Goal: Task Accomplishment & Management: Manage account settings

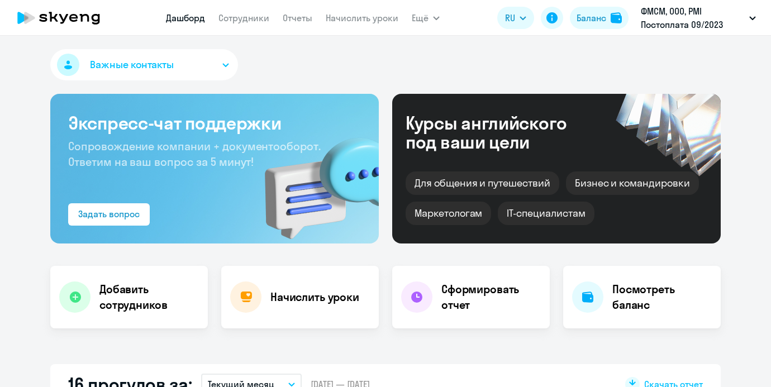
click at [261, 22] on link "Сотрудники" at bounding box center [244, 17] width 51 height 11
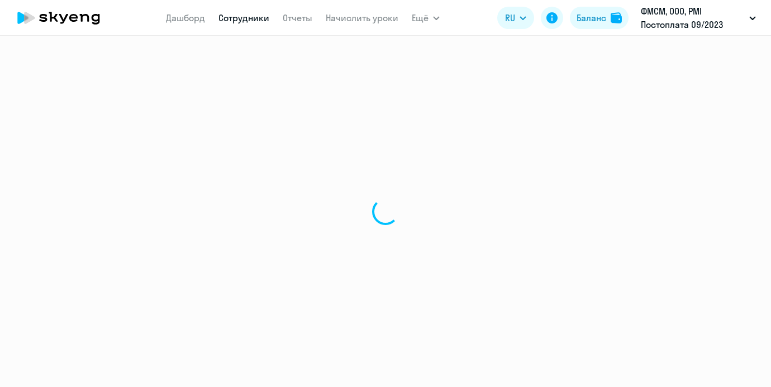
select select "30"
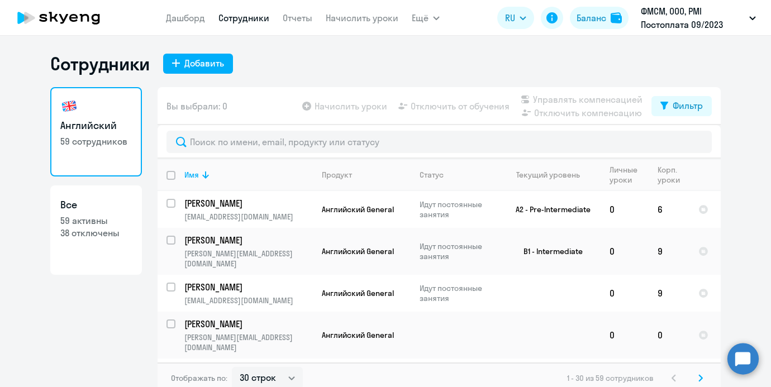
click at [295, 28] on nav "[PERSON_NAME] Отчеты Начислить уроки" at bounding box center [282, 18] width 233 height 22
click at [295, 21] on link "Отчеты" at bounding box center [298, 17] width 30 height 11
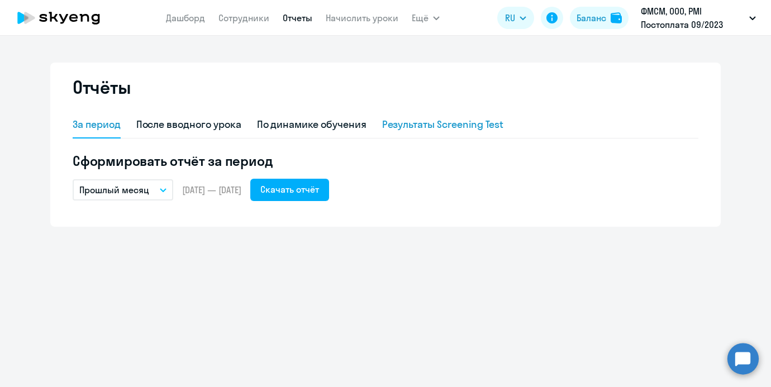
click at [414, 113] on div "Результаты Screening Test" at bounding box center [443, 125] width 122 height 27
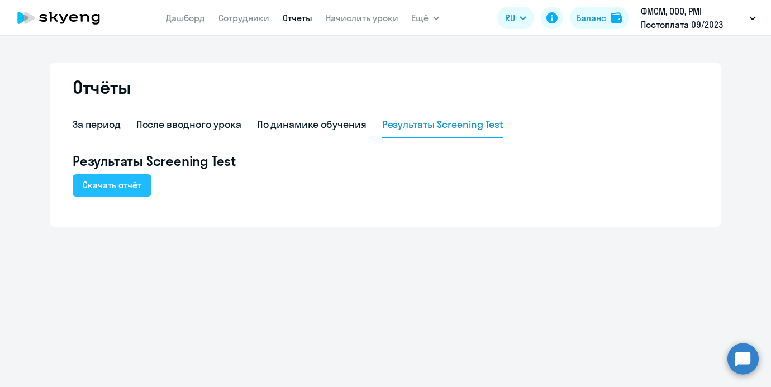
click at [136, 184] on div "Скачать отчёт" at bounding box center [112, 184] width 59 height 13
click at [324, 26] on nav "[PERSON_NAME] Отчеты Начислить уроки" at bounding box center [282, 18] width 233 height 22
click at [326, 21] on link "Начислить уроки" at bounding box center [362, 17] width 73 height 11
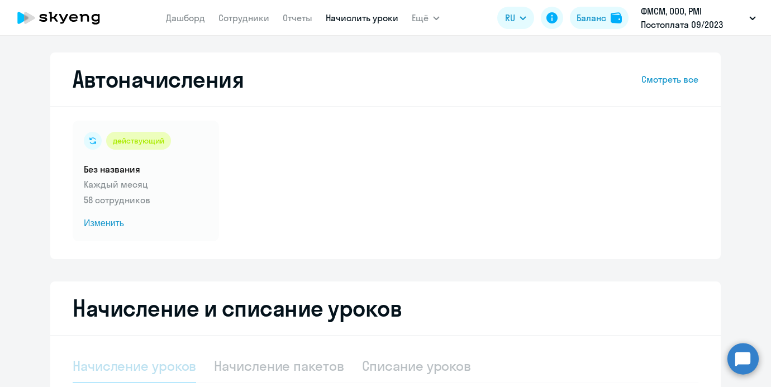
select select "10"
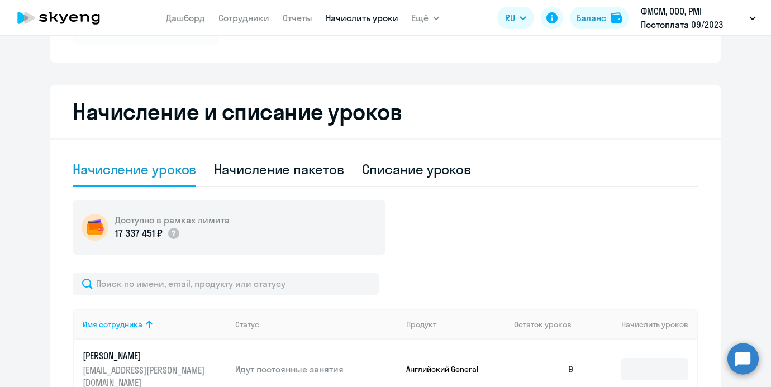
scroll to position [39, 0]
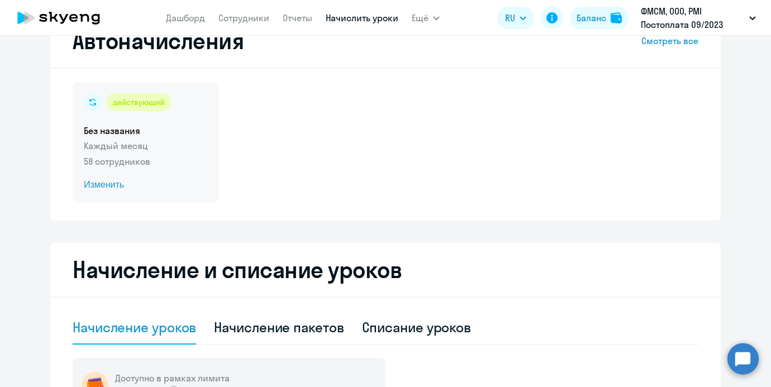
click at [149, 96] on div "действующий" at bounding box center [138, 102] width 65 height 18
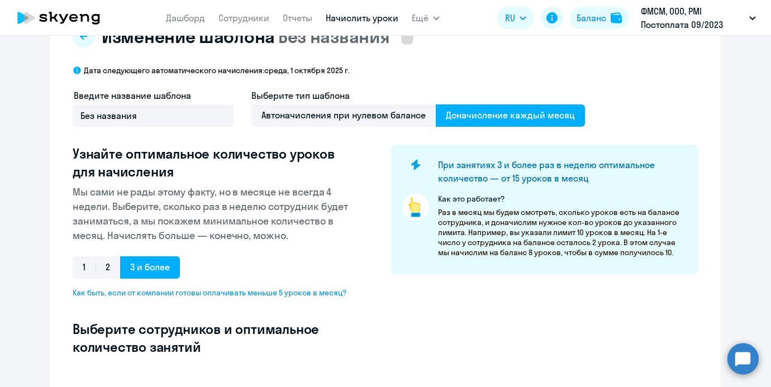
select select "10"
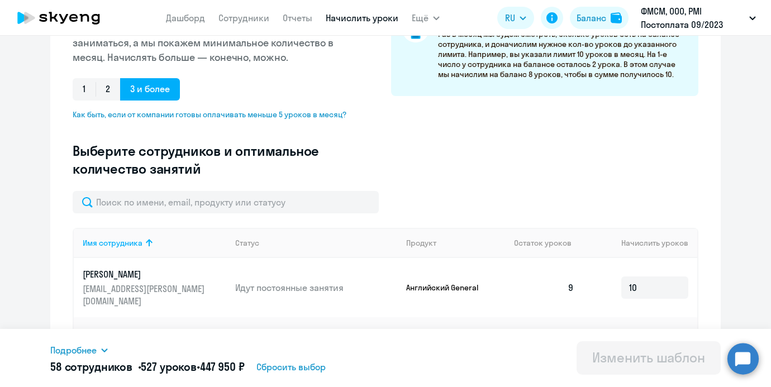
scroll to position [220, 0]
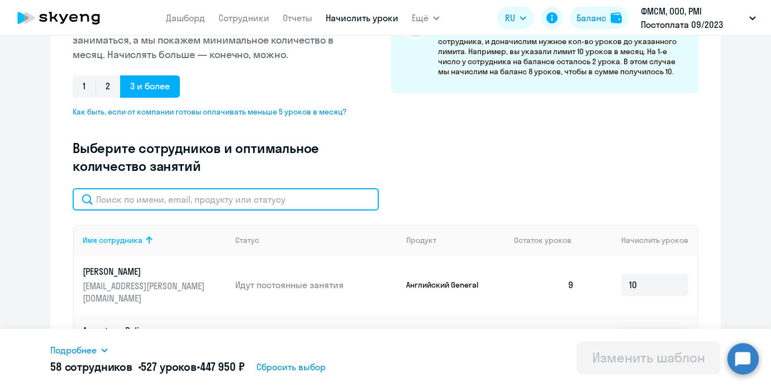
click at [199, 203] on input "text" at bounding box center [226, 199] width 306 height 22
type input "селива"
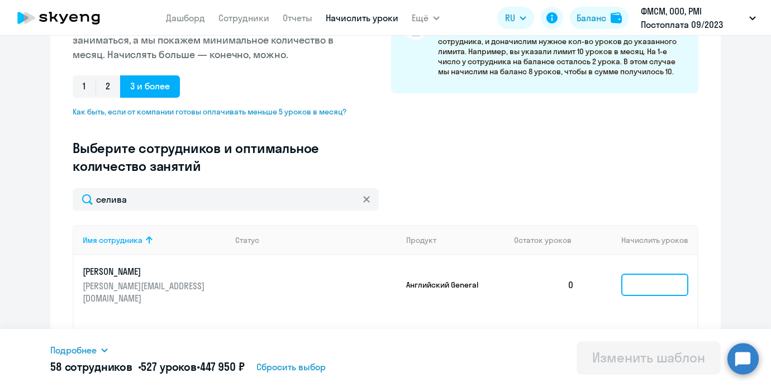
click at [665, 281] on input at bounding box center [655, 285] width 67 height 22
type input "9"
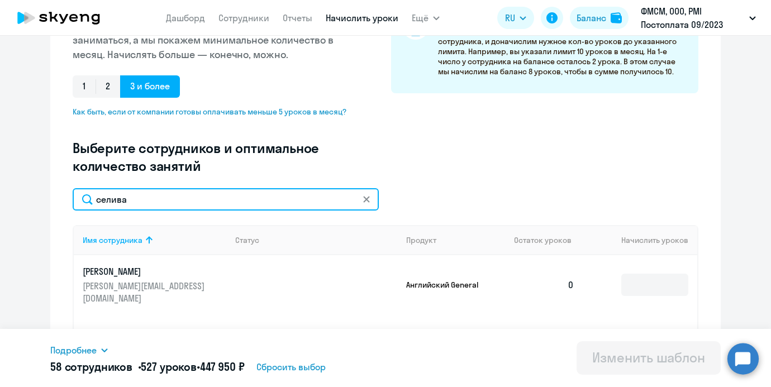
click at [361, 208] on input "селива" at bounding box center [226, 199] width 306 height 22
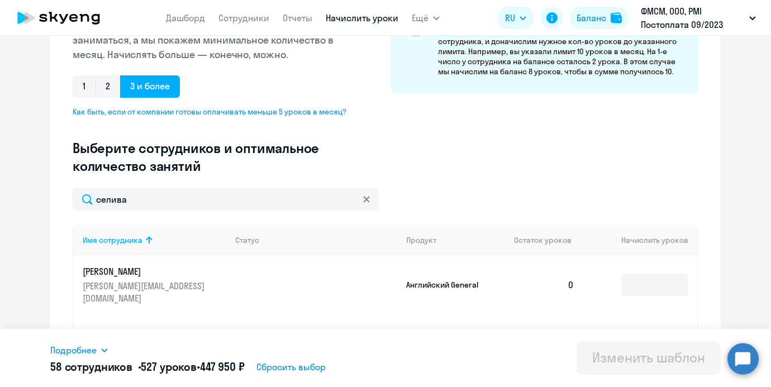
click at [367, 192] on div at bounding box center [366, 199] width 9 height 22
click at [367, 198] on icon at bounding box center [366, 199] width 7 height 7
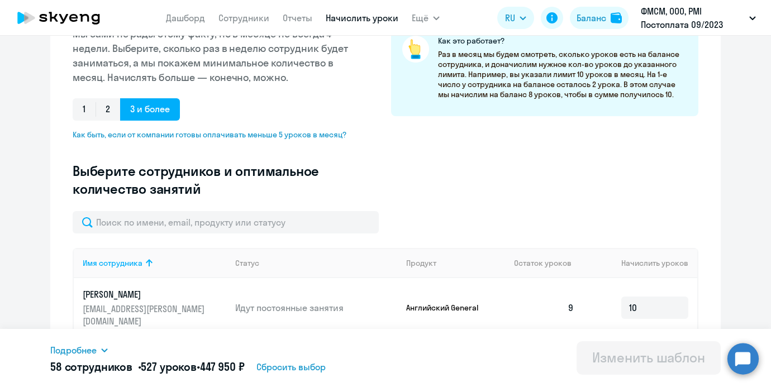
scroll to position [180, 0]
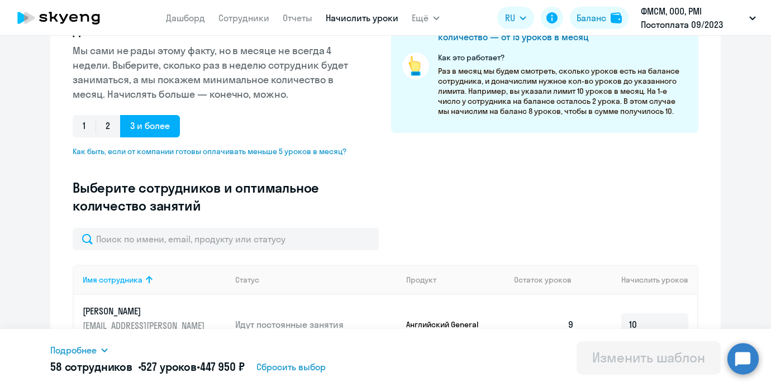
click at [274, 226] on div "Введите название шаблона Без названия Выберите тип шаблона Автоначисления при н…" at bounding box center [386, 87] width 626 height 281
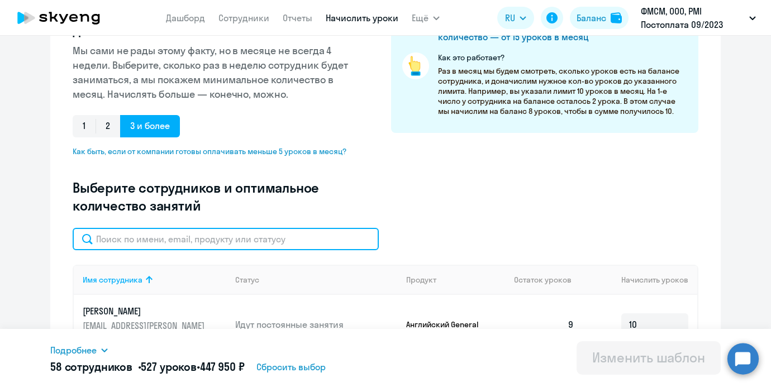
click at [274, 232] on input "text" at bounding box center [226, 239] width 306 height 22
type input "селива"
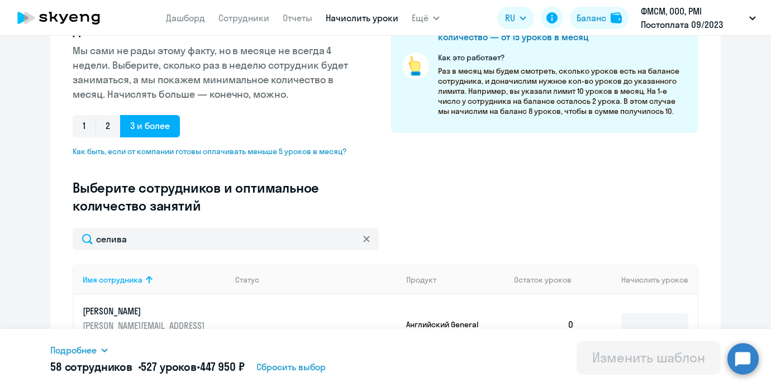
click at [689, 324] on td at bounding box center [641, 324] width 114 height 59
click at [681, 321] on input at bounding box center [655, 325] width 67 height 22
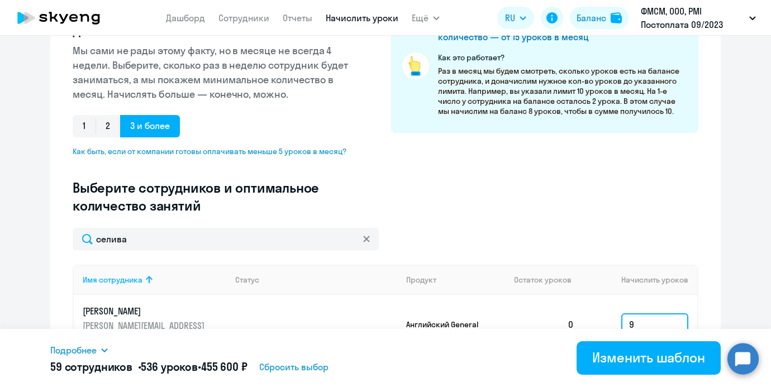
scroll to position [0, 0]
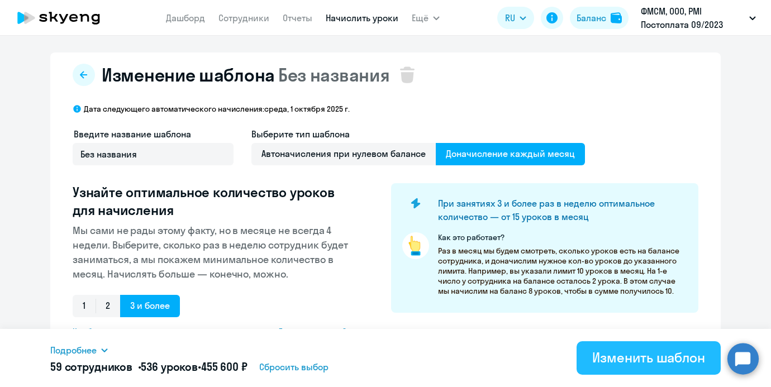
type input "9"
click at [623, 343] on button "Изменить шаблон" at bounding box center [649, 359] width 144 height 34
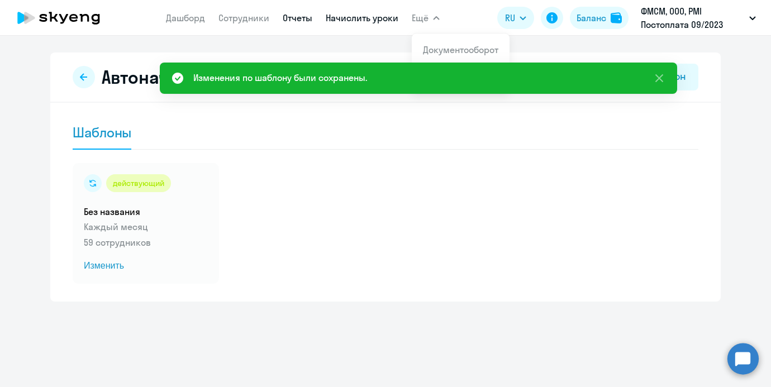
click at [292, 15] on link "Отчеты" at bounding box center [298, 17] width 30 height 11
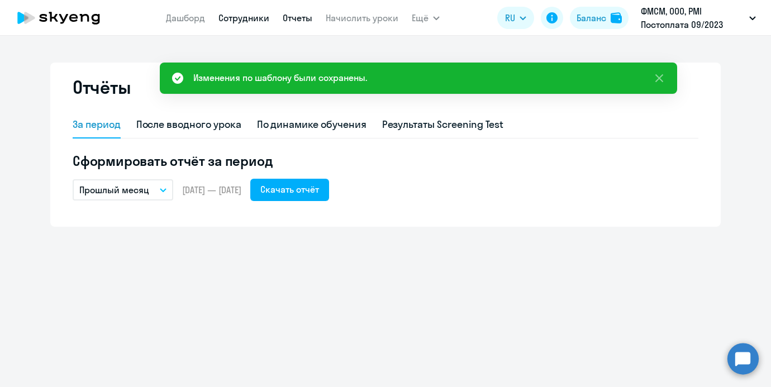
click at [252, 18] on link "Сотрудники" at bounding box center [244, 17] width 51 height 11
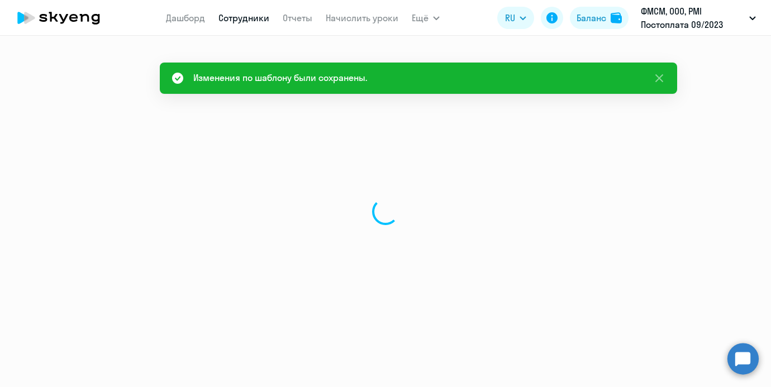
select select "30"
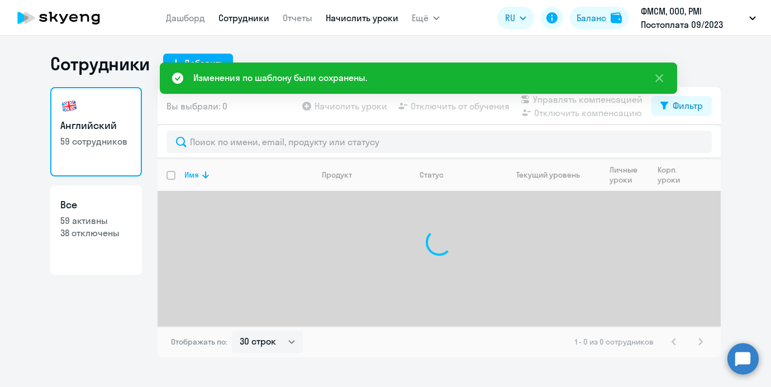
click at [340, 17] on link "Начислить уроки" at bounding box center [362, 17] width 73 height 11
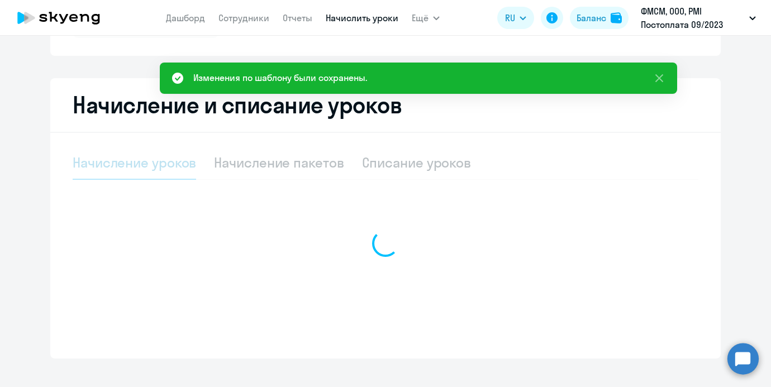
select select "10"
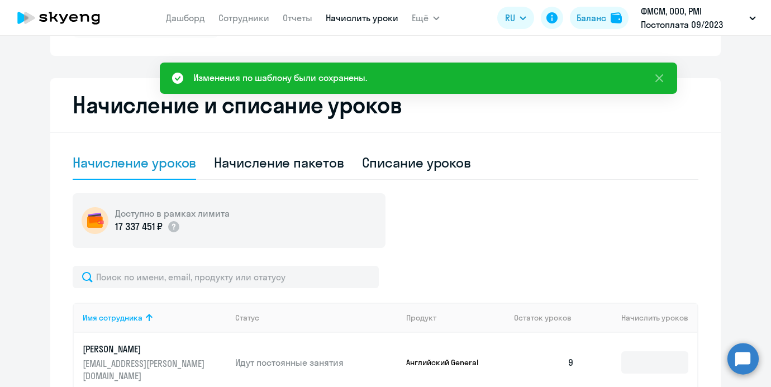
scroll to position [223, 0]
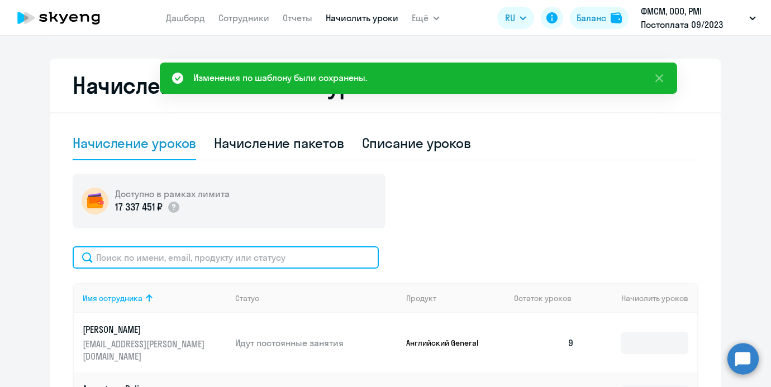
click at [231, 248] on input "text" at bounding box center [226, 258] width 306 height 22
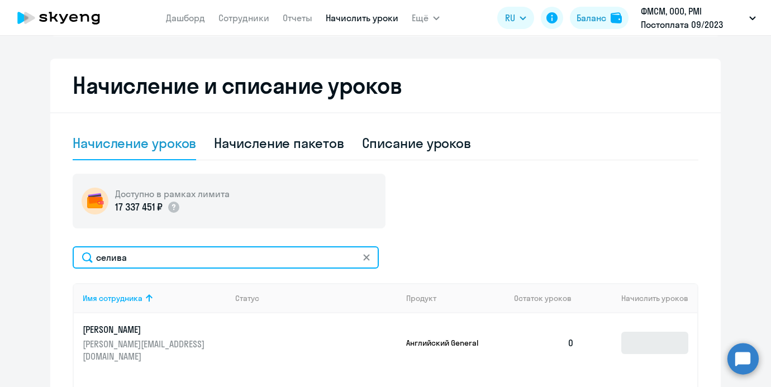
type input "селива"
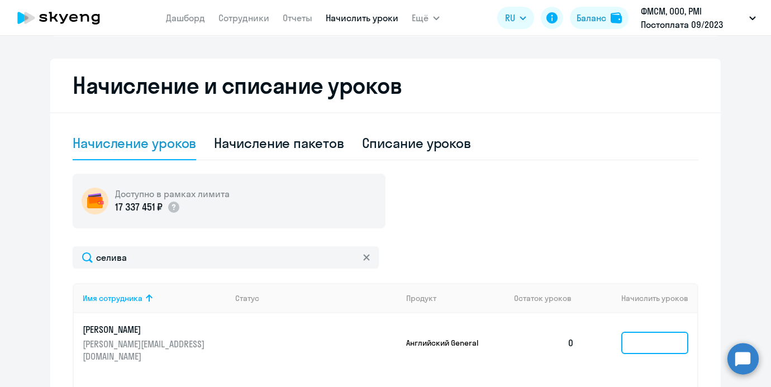
click at [662, 342] on input at bounding box center [655, 343] width 67 height 22
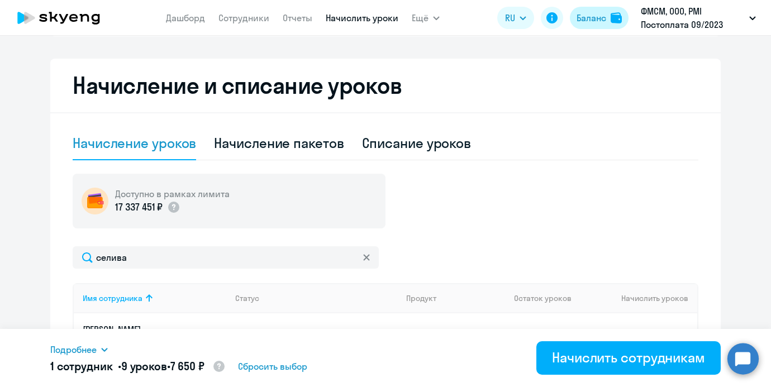
type input "9"
click at [590, 21] on div "Баланс" at bounding box center [592, 17] width 30 height 13
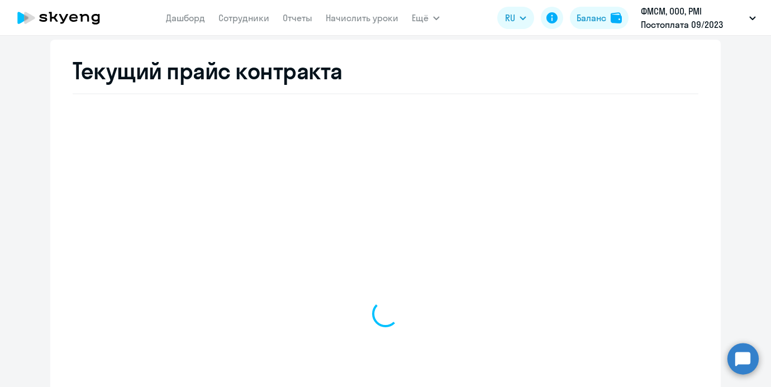
select select "english_adult_not_native_speaker"
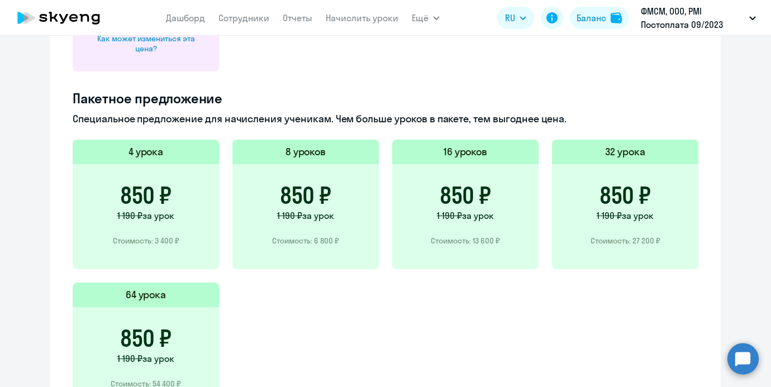
scroll to position [548, 0]
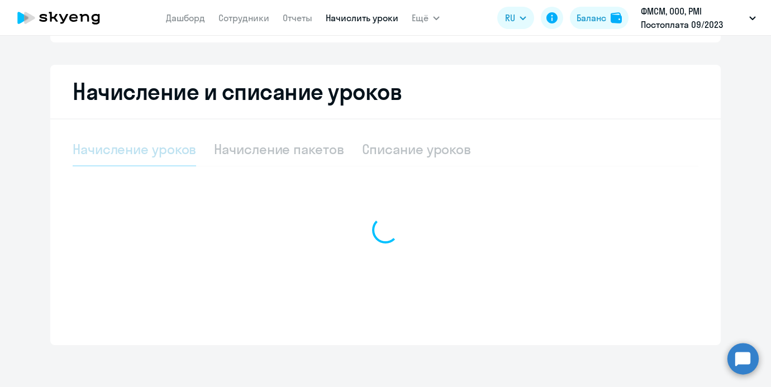
select select "10"
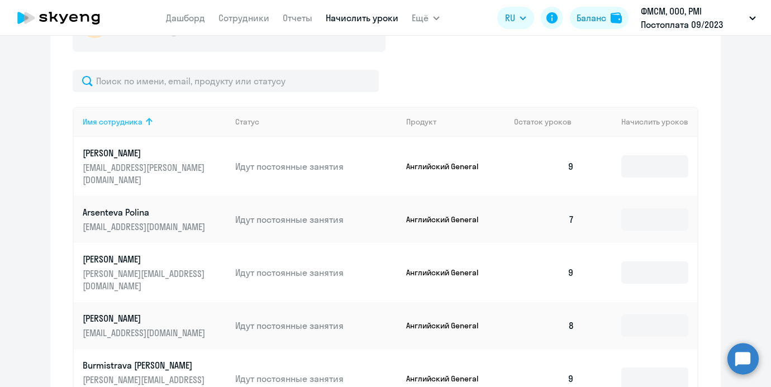
scroll to position [401, 0]
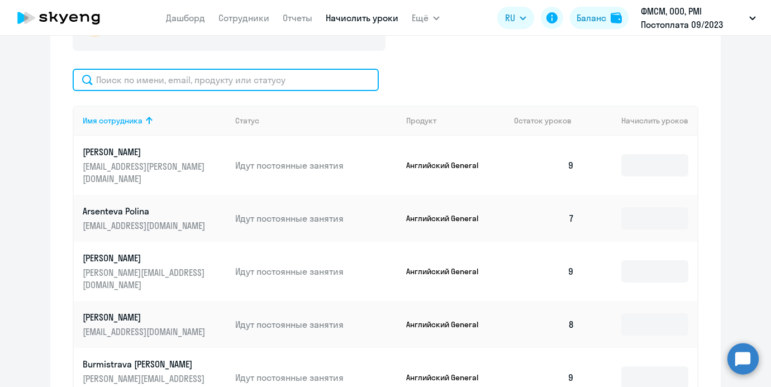
click at [213, 78] on input "text" at bounding box center [226, 80] width 306 height 22
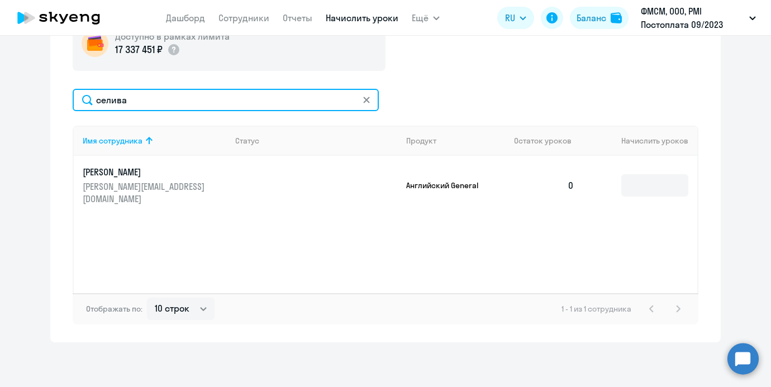
scroll to position [381, 0]
type input "селива"
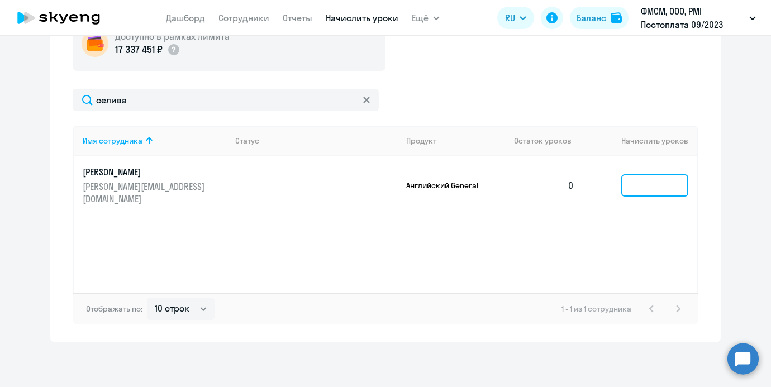
click at [654, 187] on input at bounding box center [655, 185] width 67 height 22
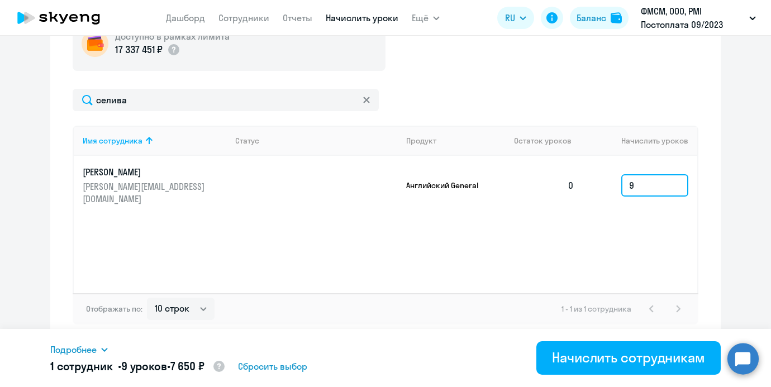
type input "9"
click at [587, 206] on div "Имя сотрудника Статус Продукт Остаток уроков Начислить уроков [PERSON_NAME] [PE…" at bounding box center [386, 210] width 626 height 168
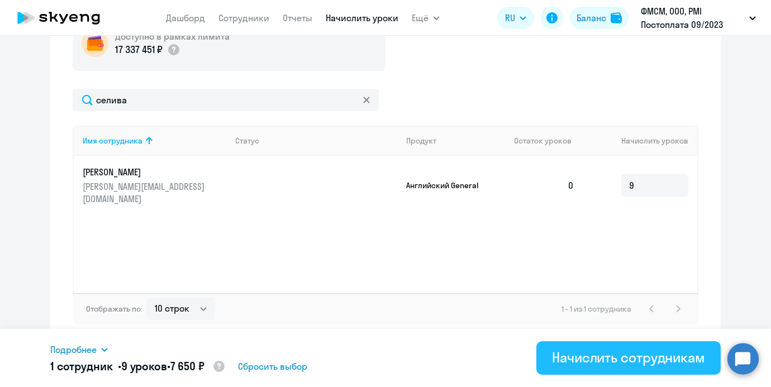
click at [601, 366] on div "Начислить сотрудникам" at bounding box center [628, 358] width 153 height 18
